Goal: Information Seeking & Learning: Learn about a topic

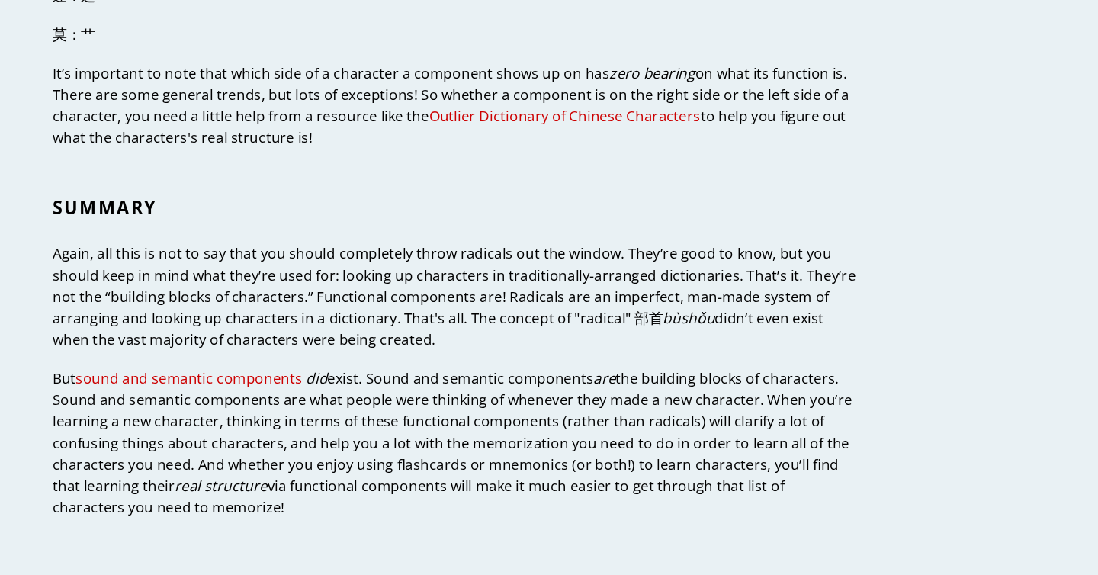
scroll to position [4563, 0]
click at [262, 397] on link "sound and semantic components" at bounding box center [250, 406] width 194 height 18
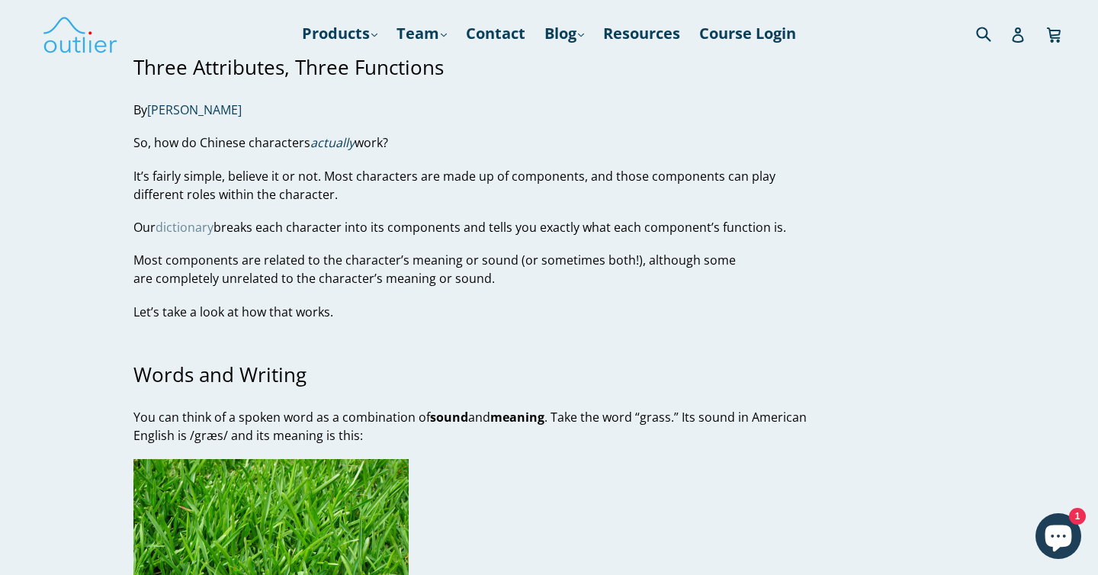
click at [193, 228] on link "dictionary" at bounding box center [185, 228] width 58 height 18
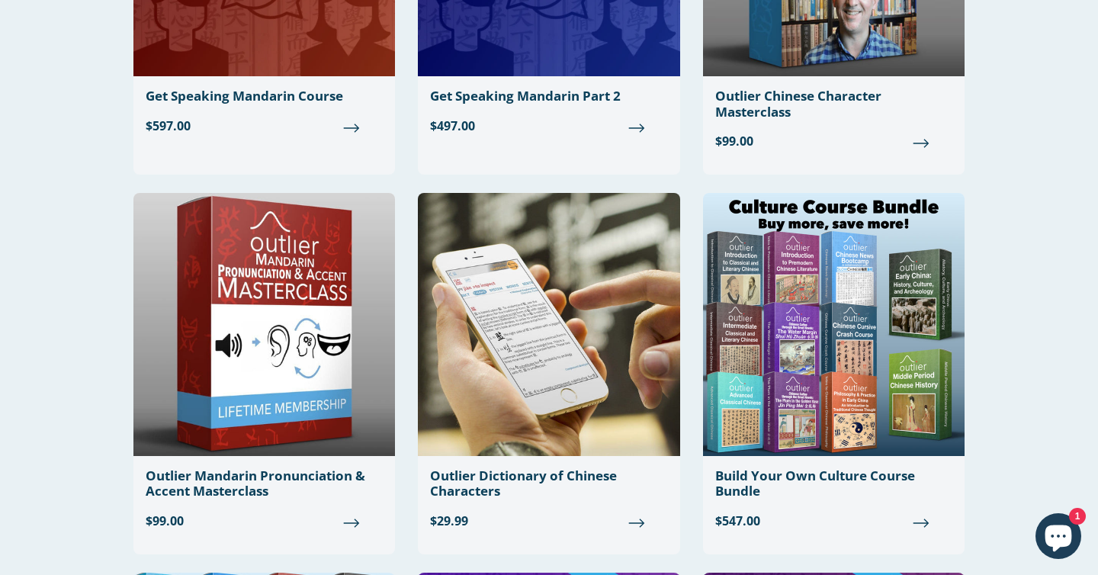
scroll to position [725, 0]
